Goal: Task Accomplishment & Management: Use online tool/utility

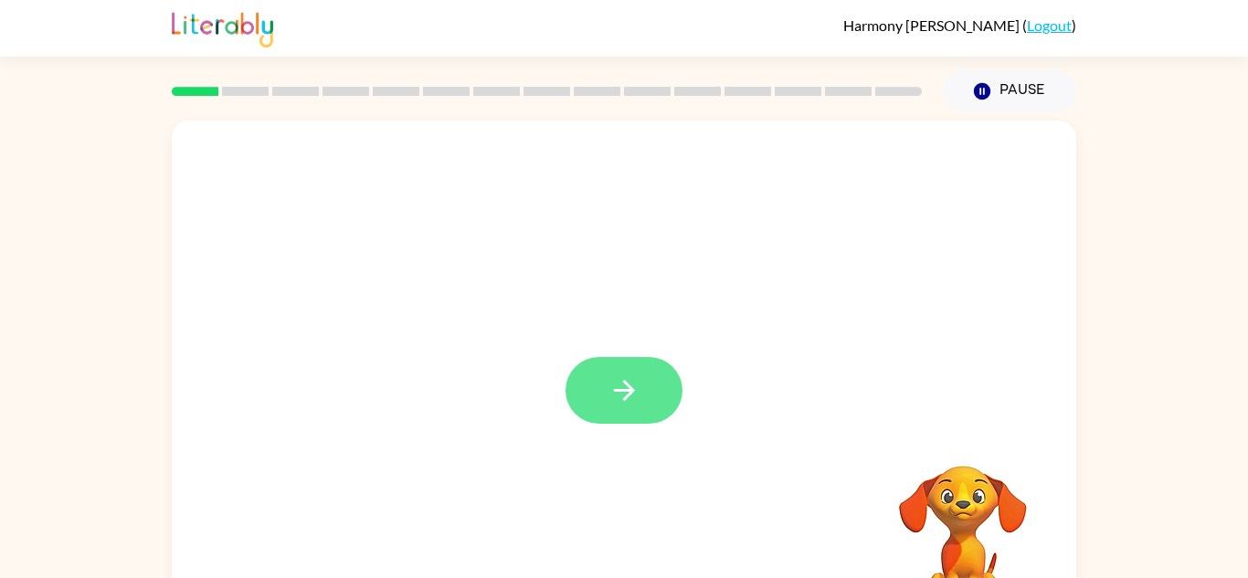
click at [632, 372] on button "button" at bounding box center [624, 390] width 117 height 67
click at [844, 417] on div at bounding box center [624, 382] width 905 height 522
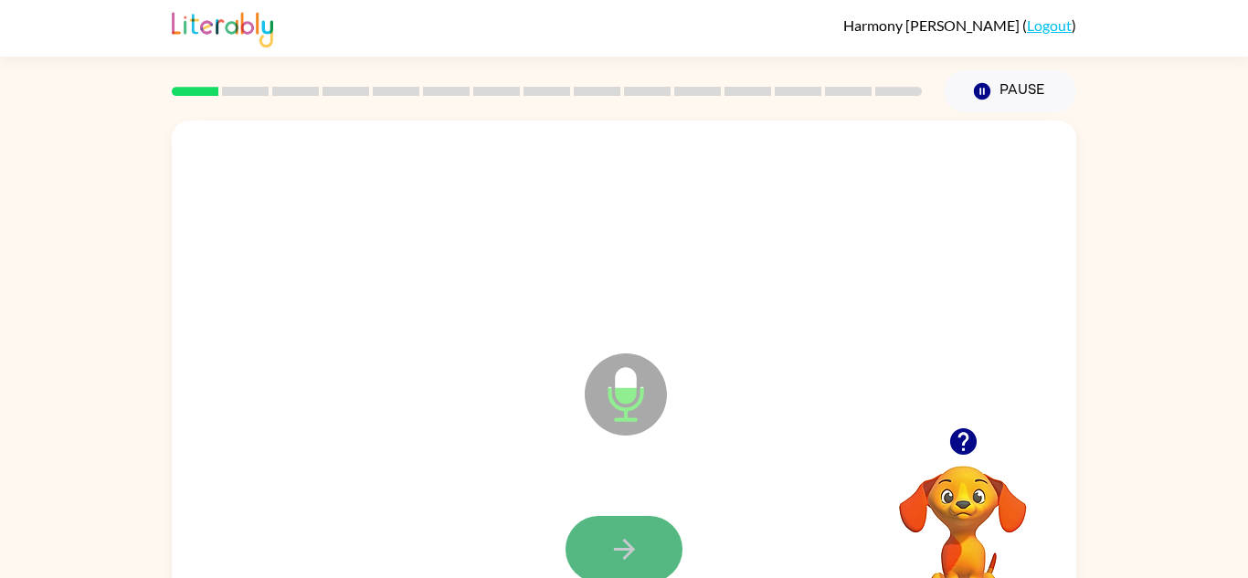
click at [654, 546] on button "button" at bounding box center [624, 549] width 117 height 67
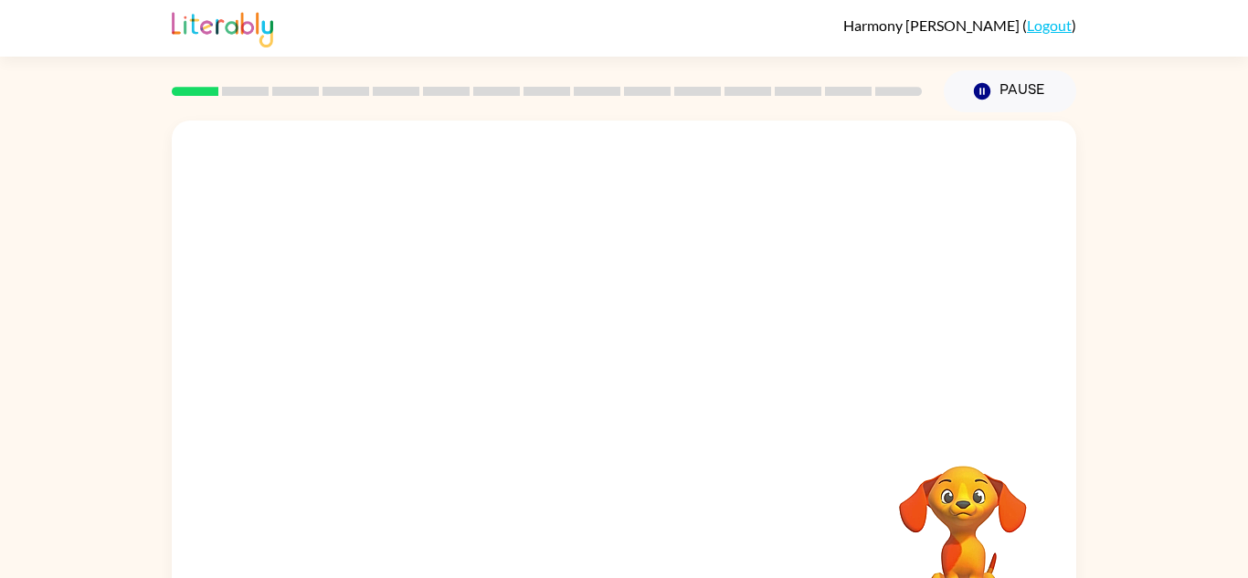
drag, startPoint x: 988, startPoint y: 501, endPoint x: 874, endPoint y: 450, distance: 124.3
click at [874, 450] on video "Your browser must support playing .mp4 files to use Literably. Please try using…" at bounding box center [963, 529] width 183 height 183
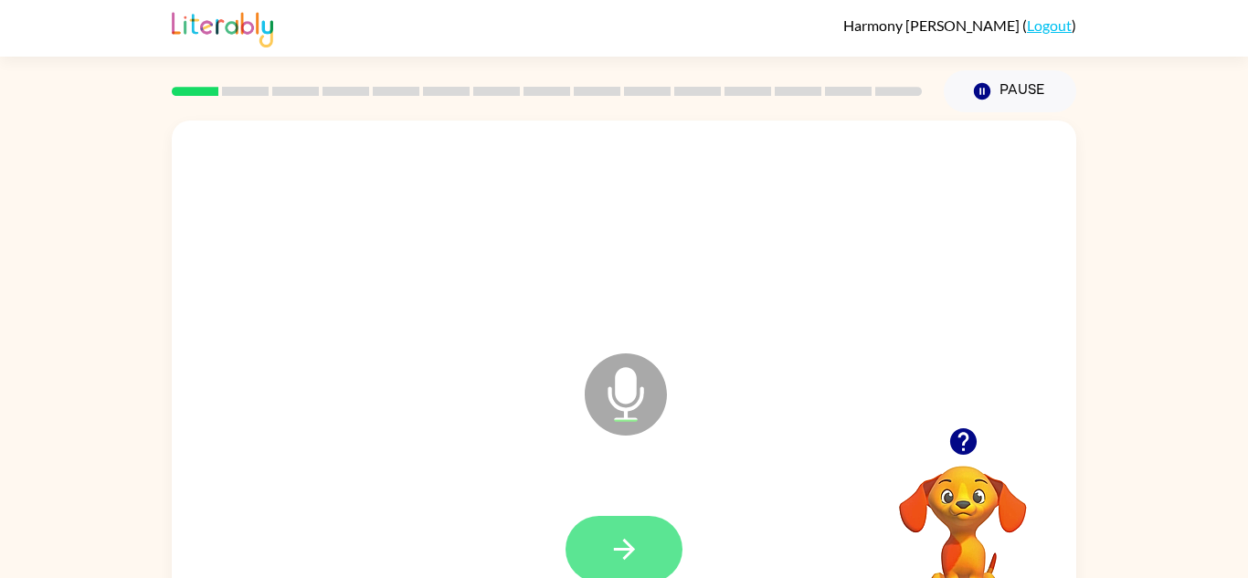
click at [622, 558] on icon "button" at bounding box center [625, 550] width 32 height 32
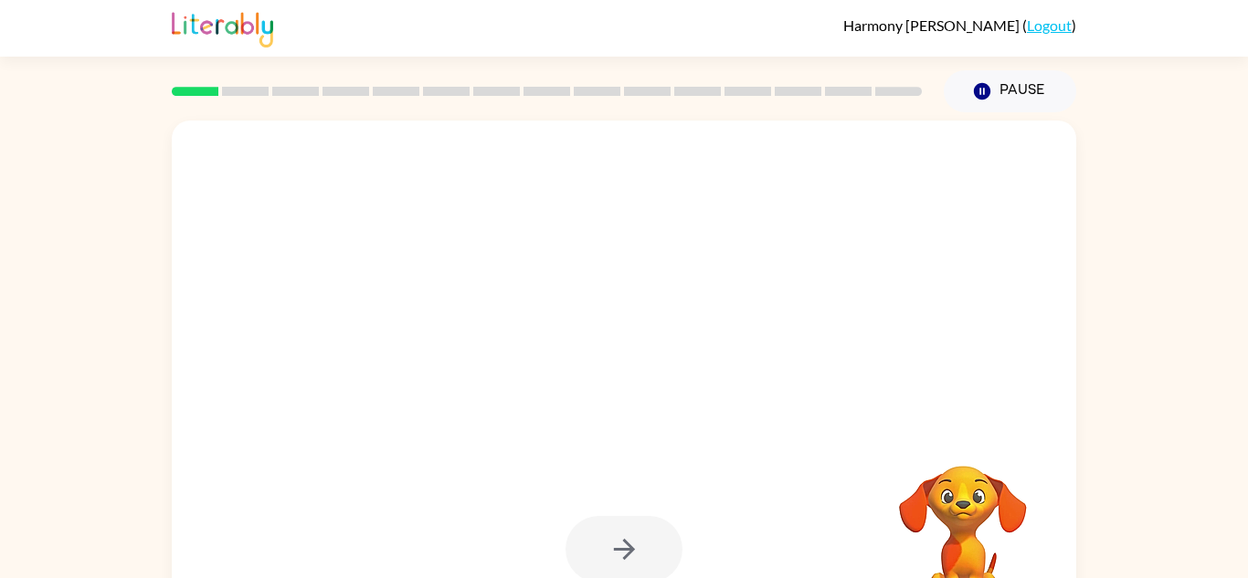
click at [622, 558] on div at bounding box center [624, 549] width 117 height 67
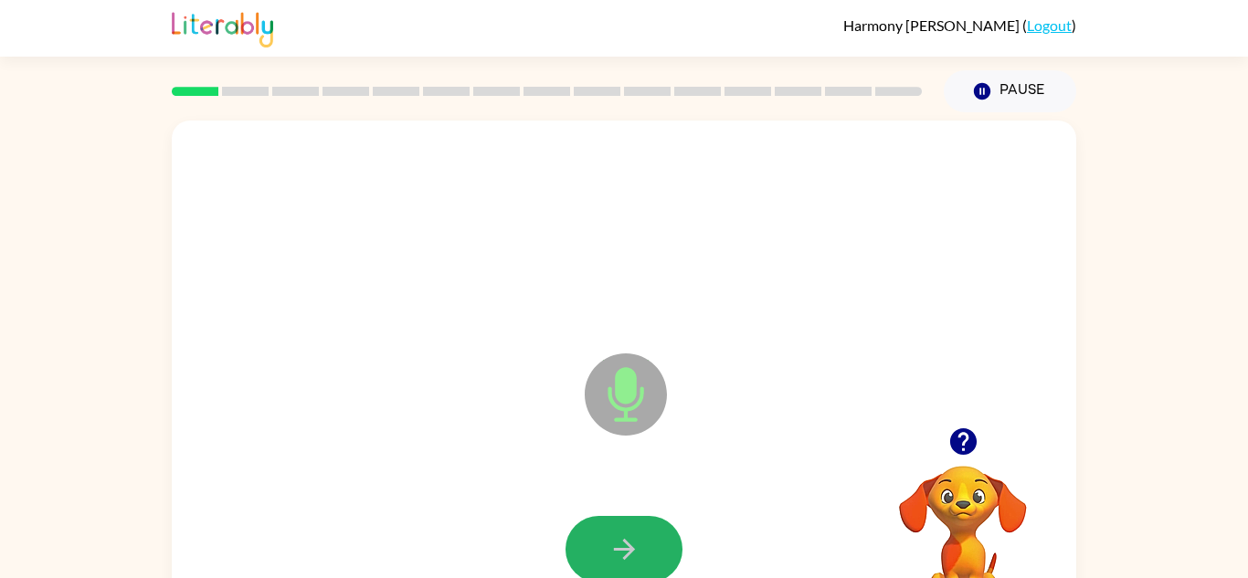
click at [622, 558] on icon "button" at bounding box center [625, 550] width 32 height 32
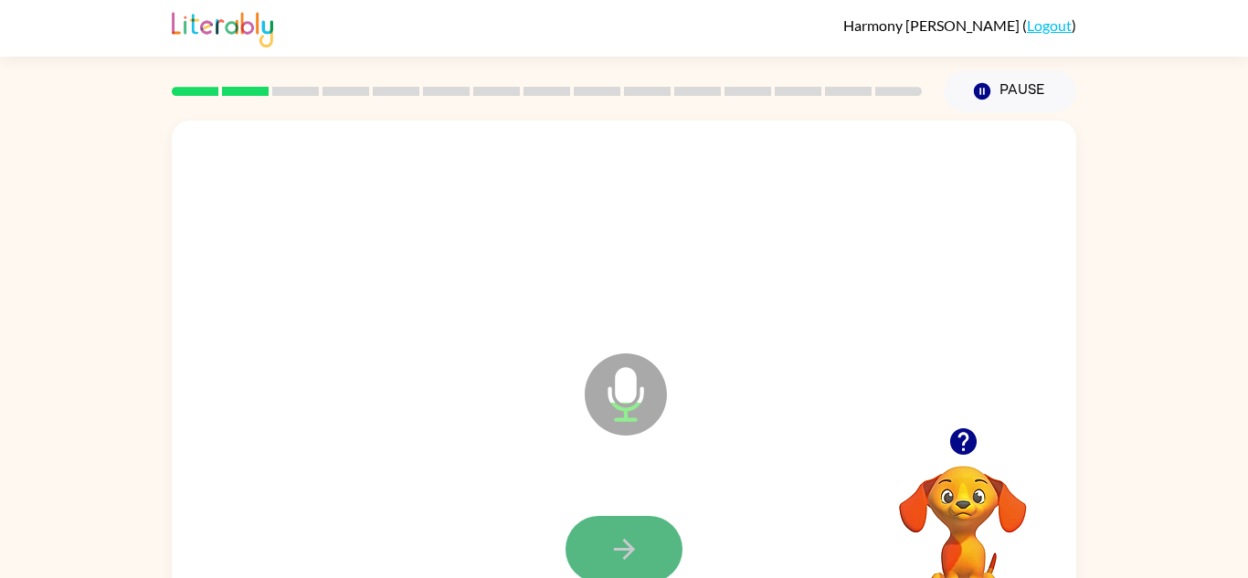
click at [609, 544] on icon "button" at bounding box center [625, 550] width 32 height 32
click at [618, 549] on icon "button" at bounding box center [623, 549] width 21 height 21
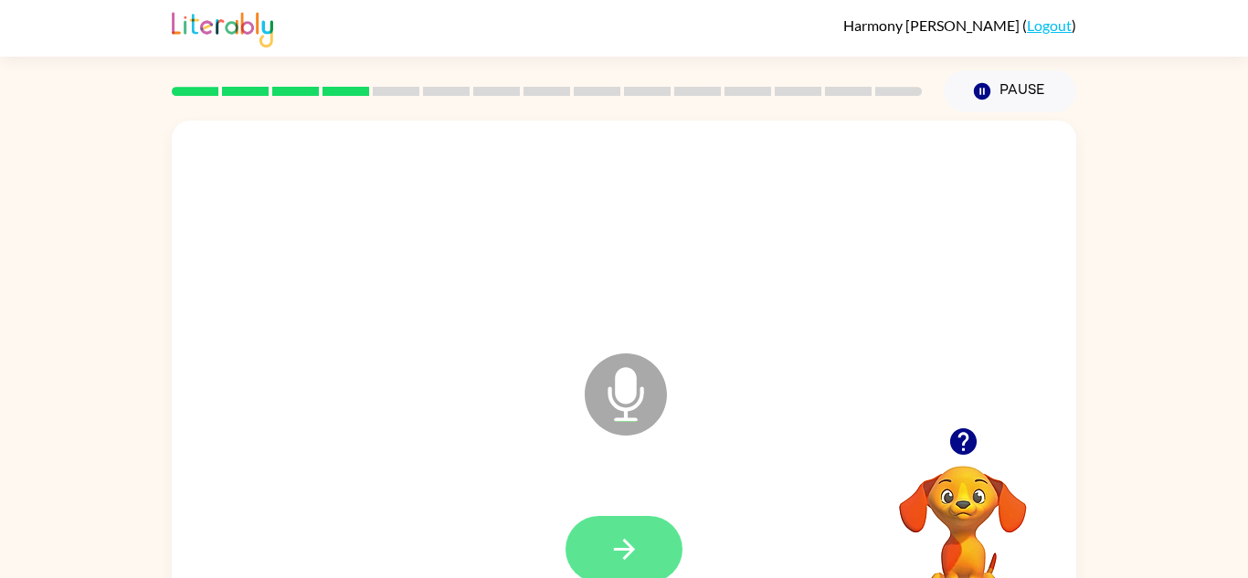
click at [625, 561] on icon "button" at bounding box center [625, 550] width 32 height 32
click at [619, 547] on icon "button" at bounding box center [623, 549] width 21 height 21
click at [625, 551] on icon "button" at bounding box center [625, 550] width 32 height 32
click at [626, 552] on icon "button" at bounding box center [625, 550] width 32 height 32
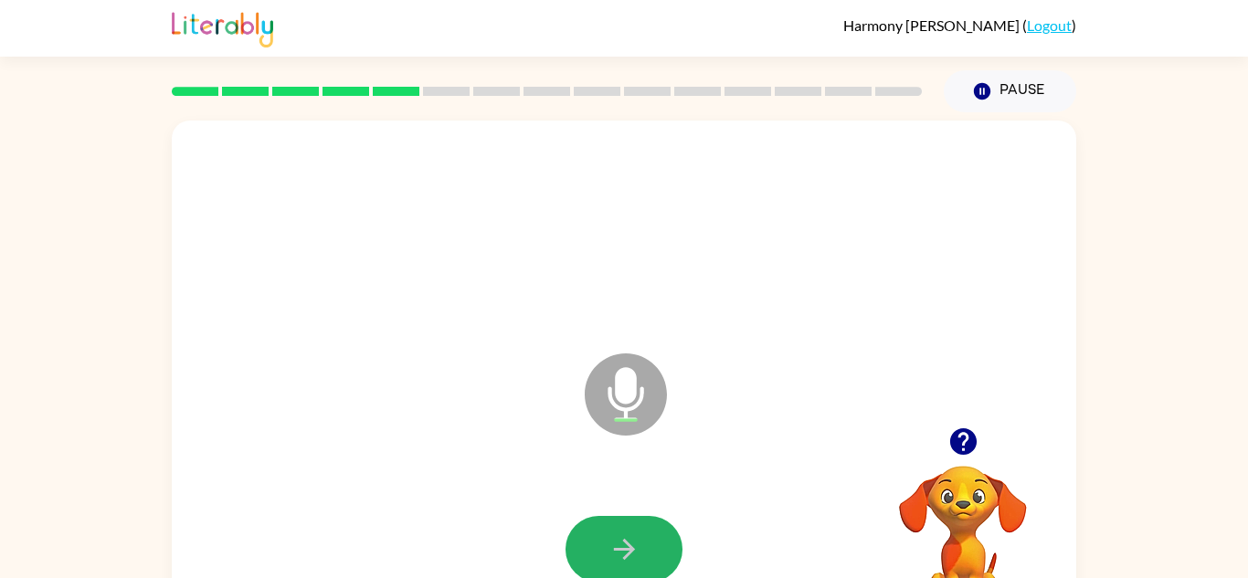
click at [626, 552] on icon "button" at bounding box center [625, 550] width 32 height 32
click at [672, 547] on button "button" at bounding box center [624, 549] width 117 height 67
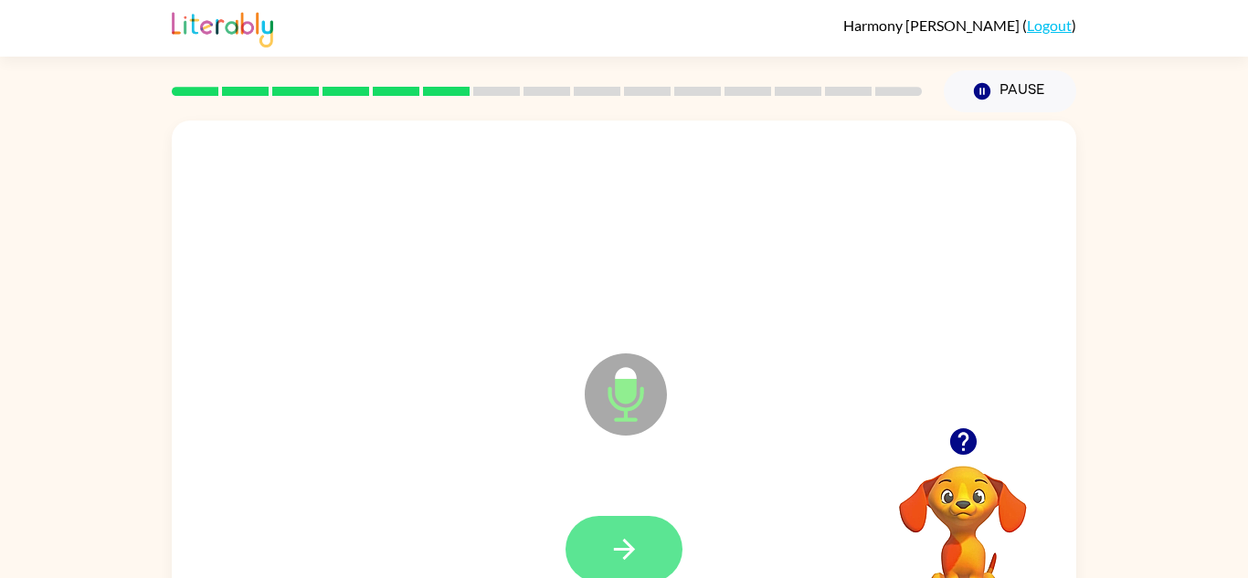
click at [662, 543] on button "button" at bounding box center [624, 549] width 117 height 67
click at [661, 563] on button "button" at bounding box center [624, 549] width 117 height 67
click at [651, 527] on button "button" at bounding box center [624, 549] width 117 height 67
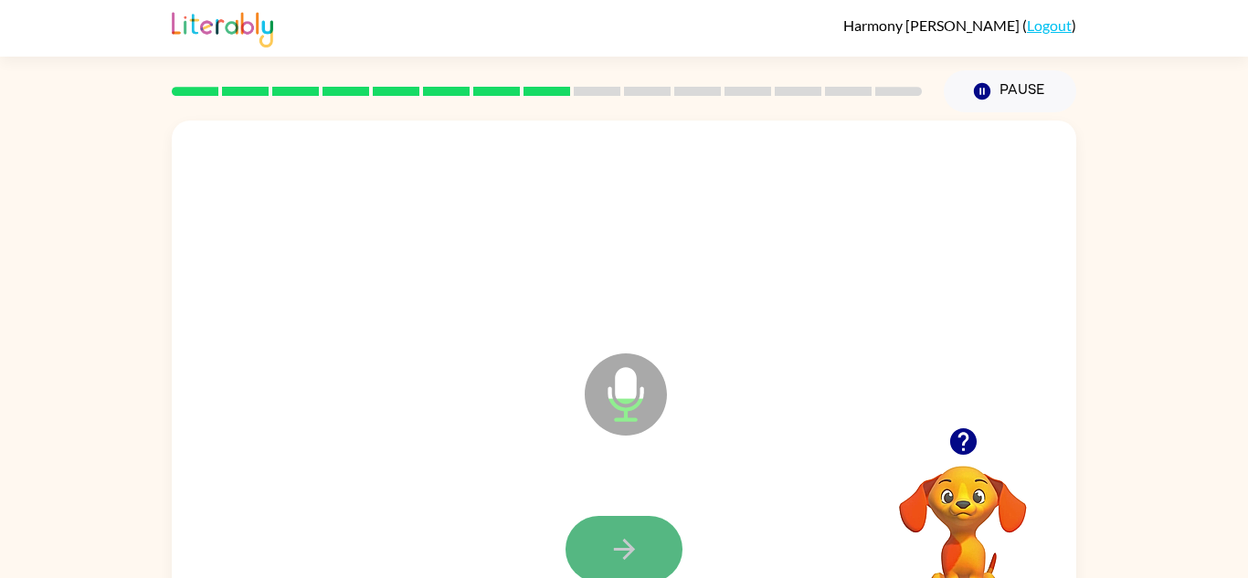
click at [651, 529] on button "button" at bounding box center [624, 549] width 117 height 67
click at [653, 532] on button "button" at bounding box center [624, 549] width 117 height 67
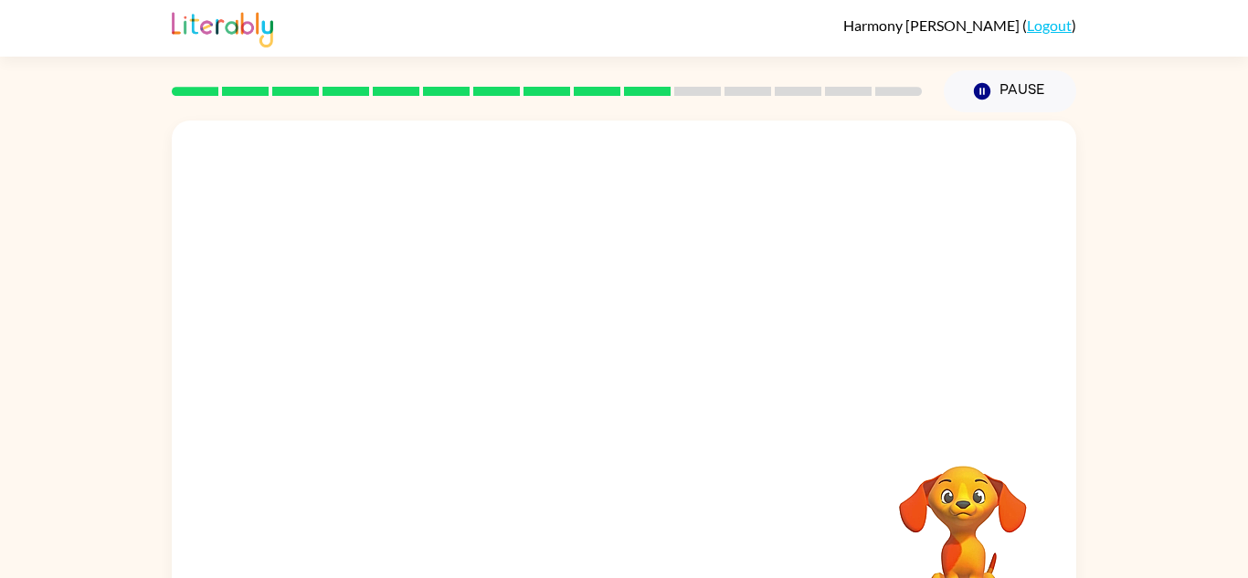
click at [653, 534] on div "Your browser must support playing .mp4 files to use Literably. Please try using…" at bounding box center [624, 382] width 905 height 522
click at [651, 522] on div "Your browser must support playing .mp4 files to use Literably. Please try using…" at bounding box center [624, 382] width 905 height 522
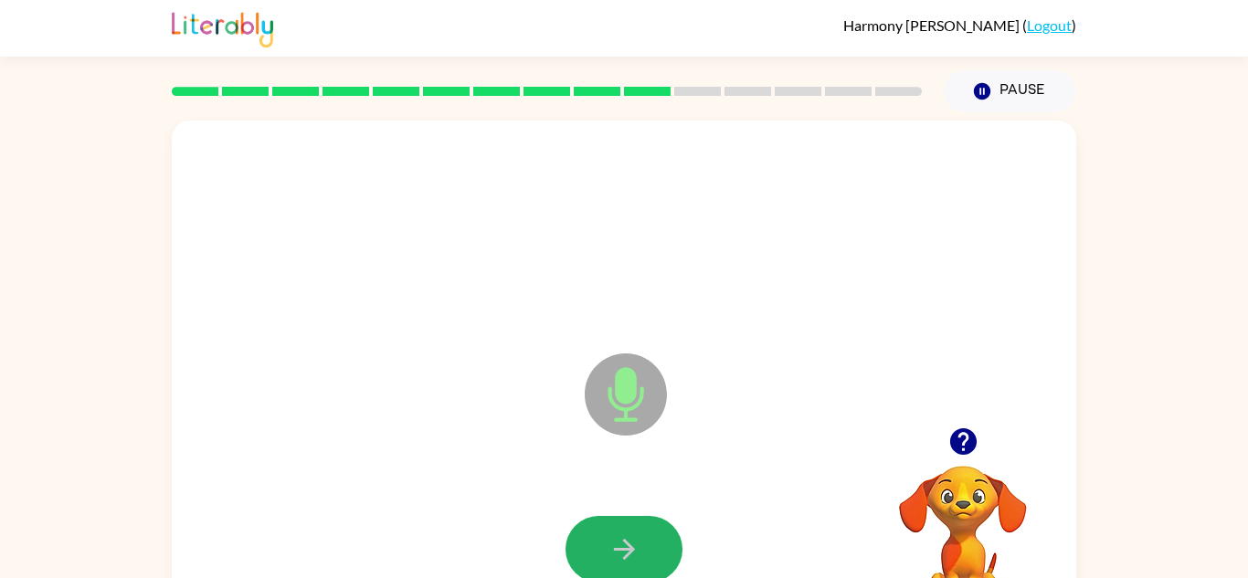
click at [630, 554] on icon "button" at bounding box center [625, 550] width 32 height 32
click at [639, 524] on button "button" at bounding box center [624, 549] width 117 height 67
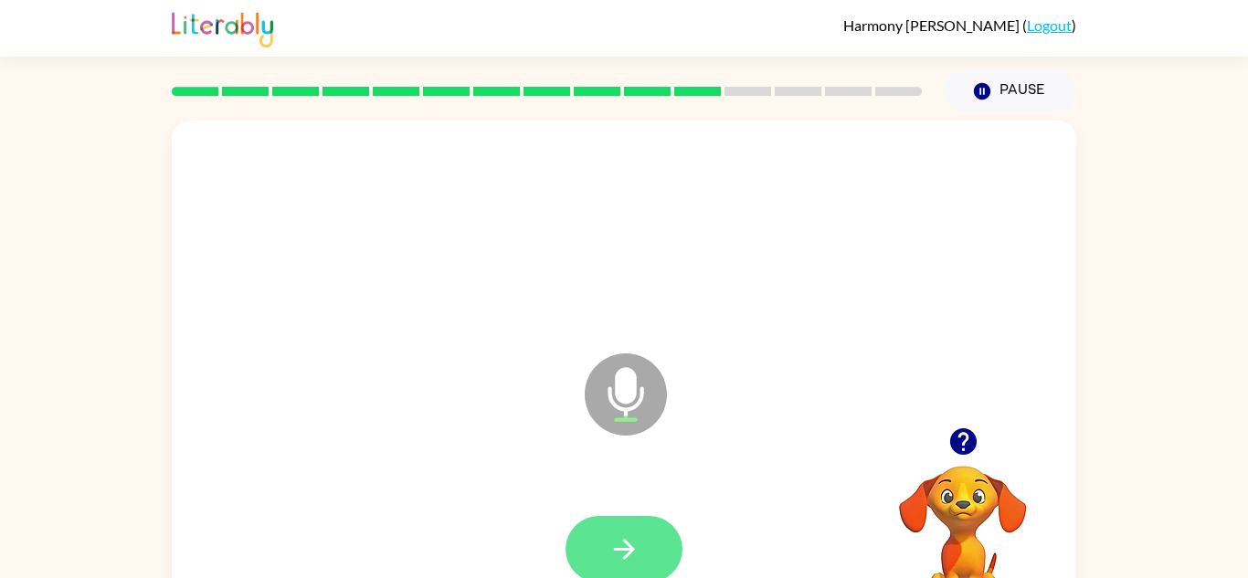
click at [661, 538] on button "button" at bounding box center [624, 549] width 117 height 67
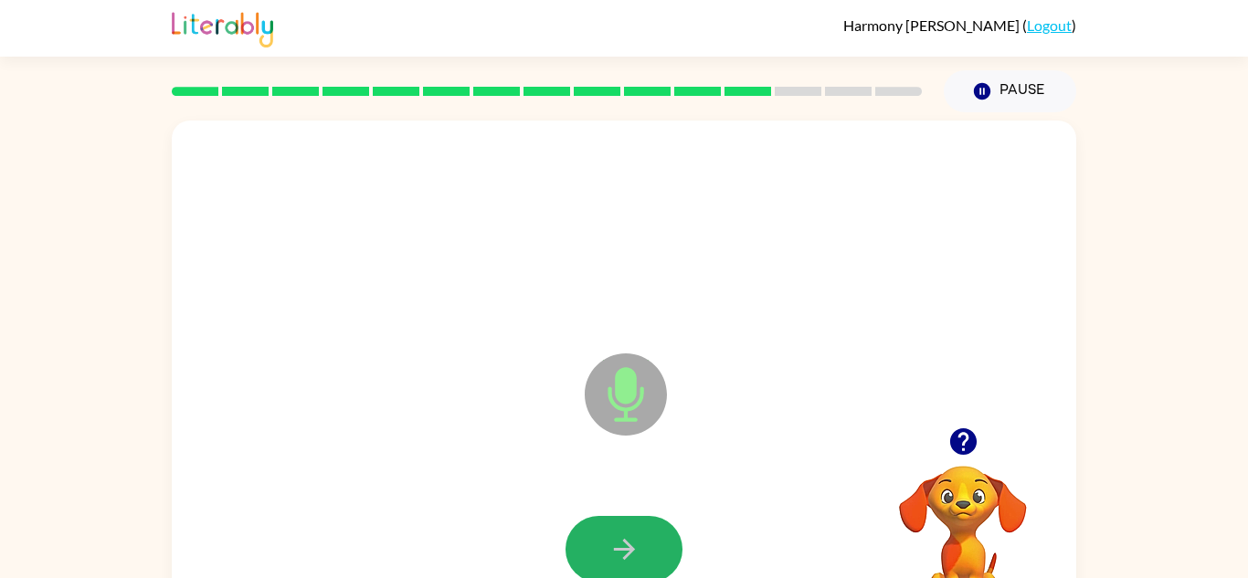
click at [661, 538] on button "button" at bounding box center [624, 549] width 117 height 67
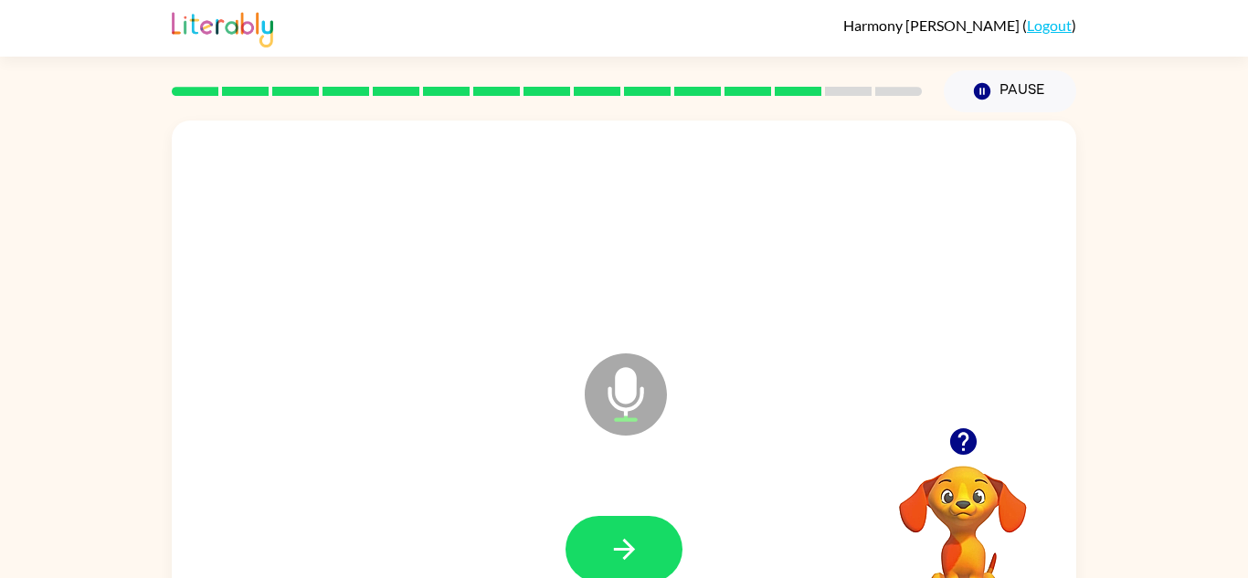
click at [661, 538] on button "button" at bounding box center [624, 549] width 117 height 67
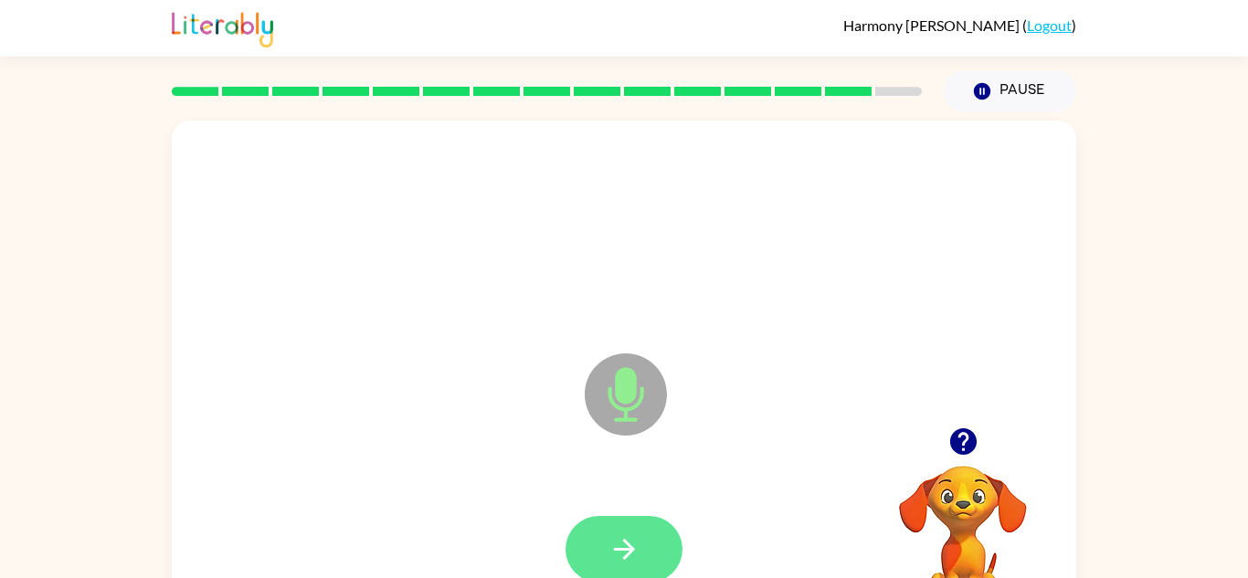
click at [653, 529] on button "button" at bounding box center [624, 549] width 117 height 67
click at [647, 545] on button "button" at bounding box center [624, 549] width 117 height 67
